Goal: Download file/media

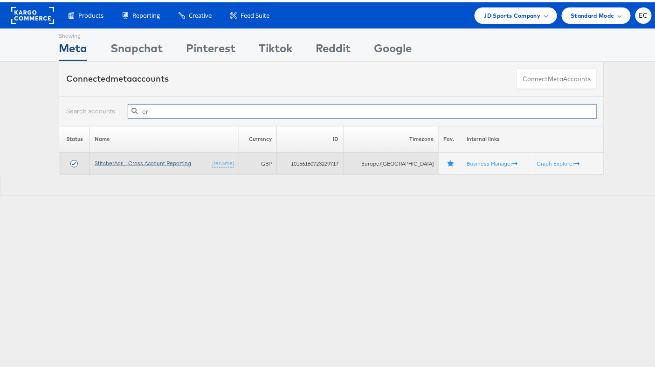
type input "cr"
click at [137, 157] on link "StitcherAds - Cross Account Reporting" at bounding box center [143, 160] width 96 height 7
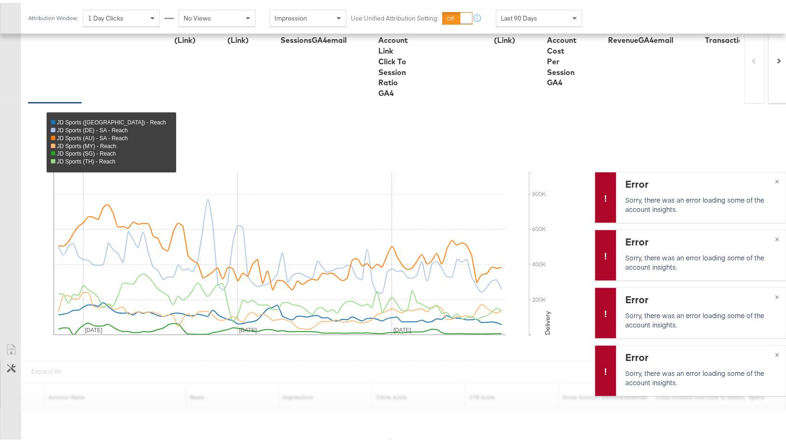
scroll to position [367, 0]
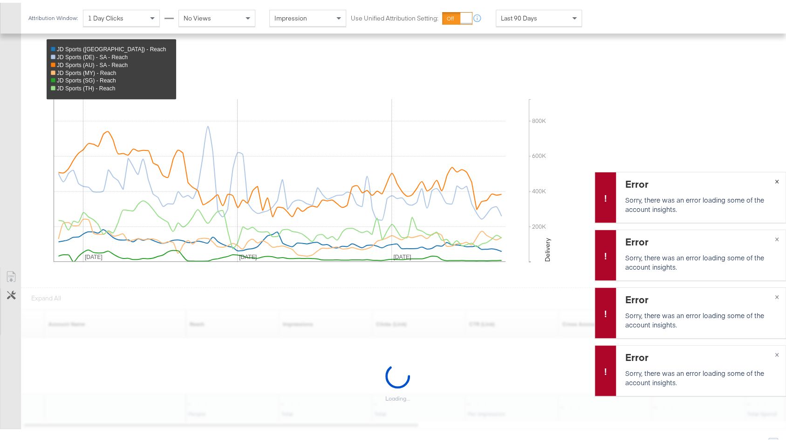
click at [768, 177] on button "×" at bounding box center [776, 178] width 17 height 17
click at [767, 235] on div "Error Sorry, there was an error loading some of the account insights. ×" at bounding box center [689, 252] width 191 height 51
click at [768, 234] on button "×" at bounding box center [776, 235] width 17 height 17
click at [767, 293] on div "Error Sorry, there was an error loading some of the account insights. ×" at bounding box center [689, 310] width 191 height 51
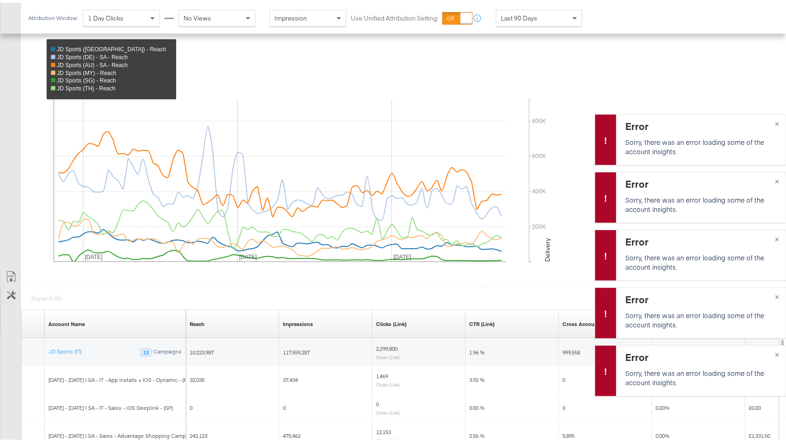
scroll to position [373, 0]
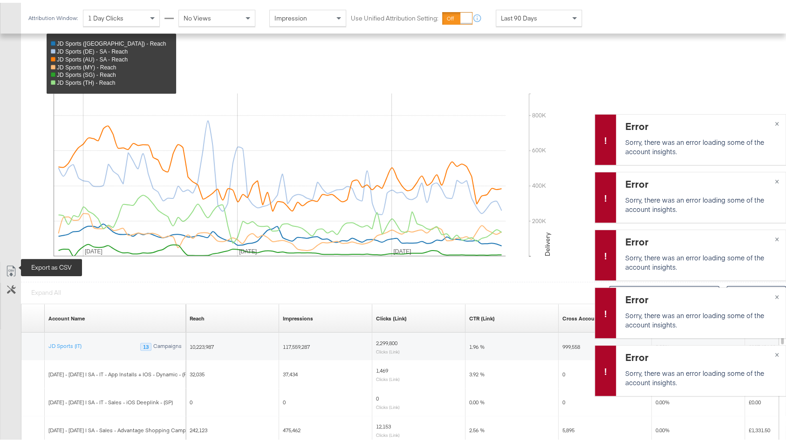
click at [7, 263] on icon at bounding box center [11, 268] width 11 height 11
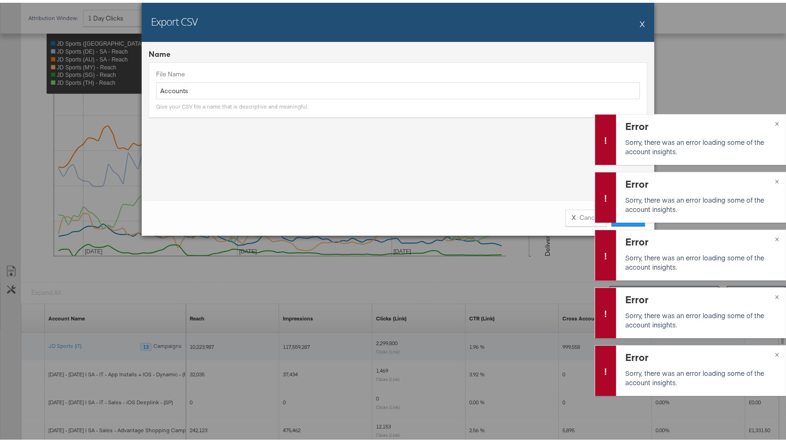
click at [629, 221] on div "Error Sorry, there was an error loading some of the account insights. × Error S…" at bounding box center [689, 255] width 191 height 289
click at [768, 119] on button "×" at bounding box center [776, 120] width 17 height 17
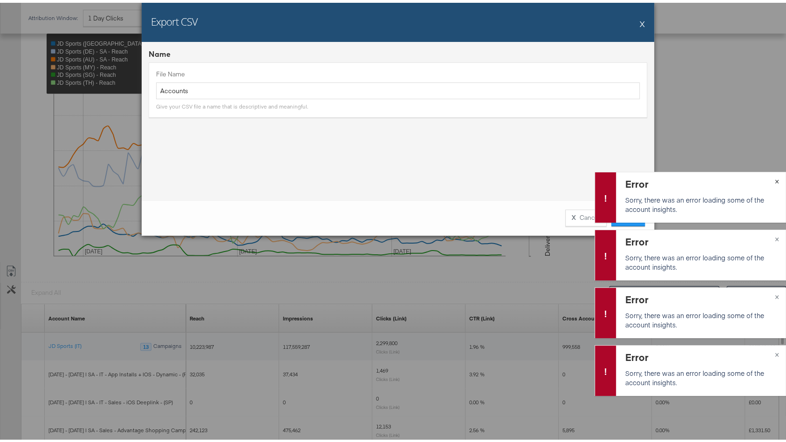
click at [768, 176] on button "×" at bounding box center [776, 178] width 17 height 17
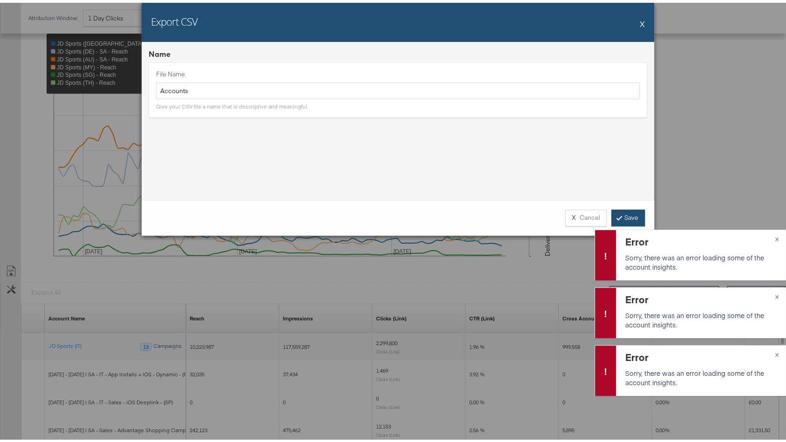
click at [623, 215] on link "Save" at bounding box center [628, 215] width 34 height 17
